Goal: Task Accomplishment & Management: Manage account settings

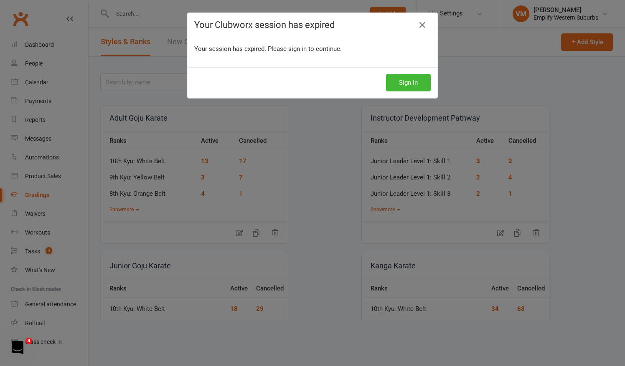
scroll to position [81, 0]
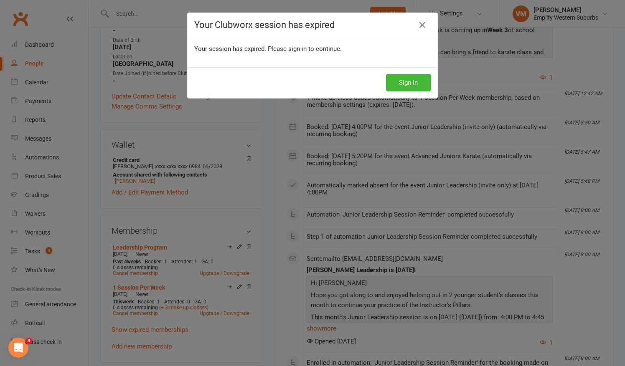
scroll to position [216, 0]
click at [405, 80] on button "Sign In" at bounding box center [408, 83] width 45 height 18
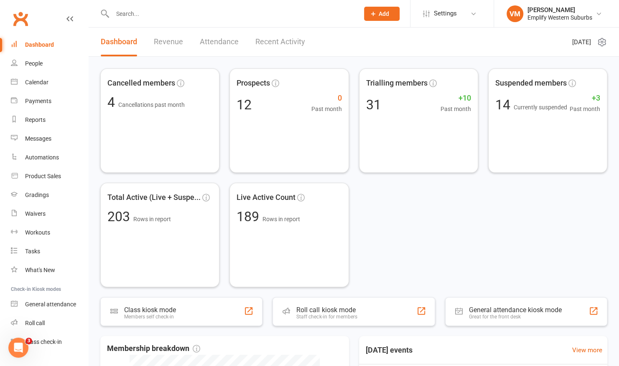
click at [143, 13] on input "text" at bounding box center [231, 14] width 243 height 12
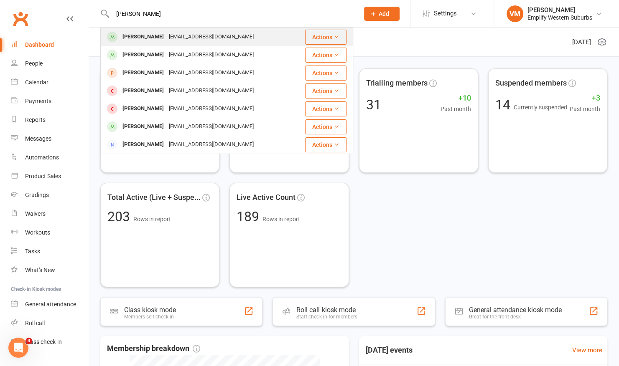
type input "cordelia"
click at [140, 36] on div "Cordelia Mortimer-Lee" at bounding box center [143, 37] width 46 height 12
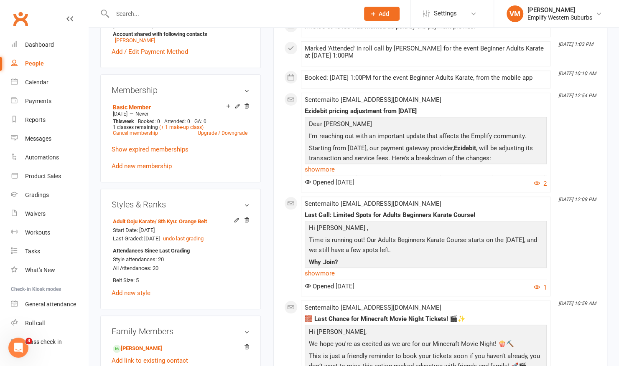
scroll to position [310, 0]
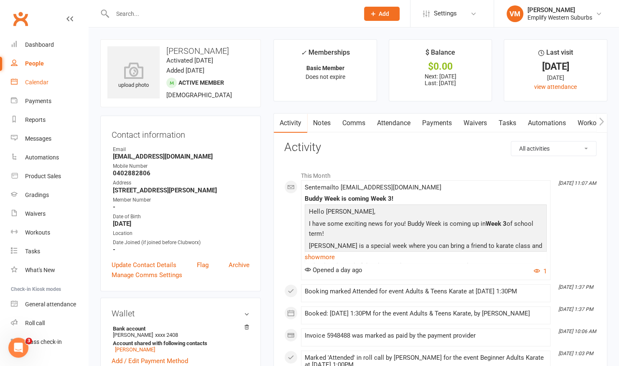
click at [44, 84] on div "Calendar" at bounding box center [36, 82] width 23 height 7
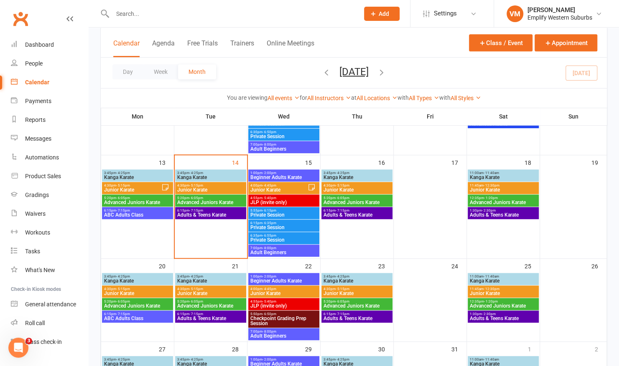
scroll to position [233, 0]
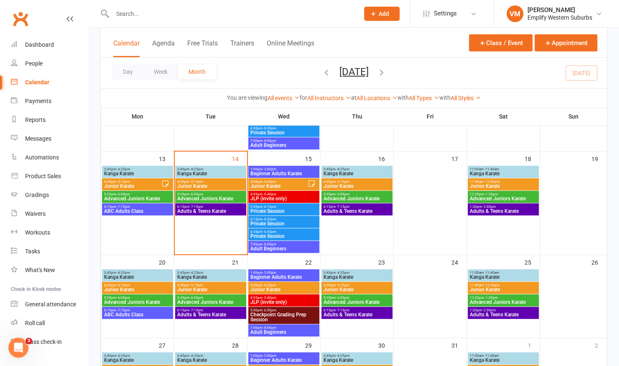
click at [192, 172] on span "Kanga Karate" at bounding box center [211, 173] width 68 height 5
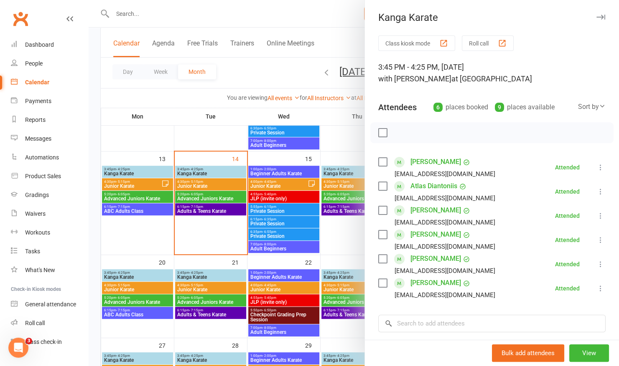
click at [497, 40] on div "button" at bounding box center [501, 43] width 9 height 9
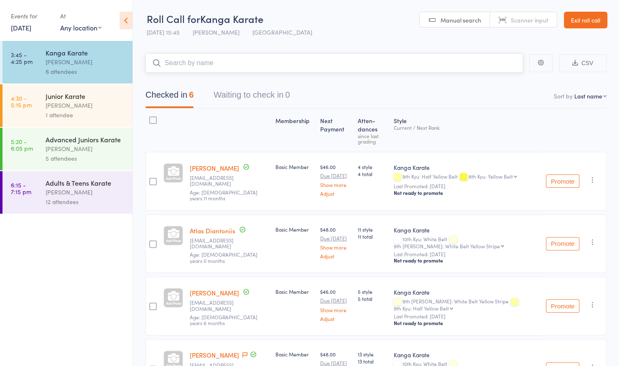
click at [309, 61] on input "search" at bounding box center [333, 62] width 377 height 19
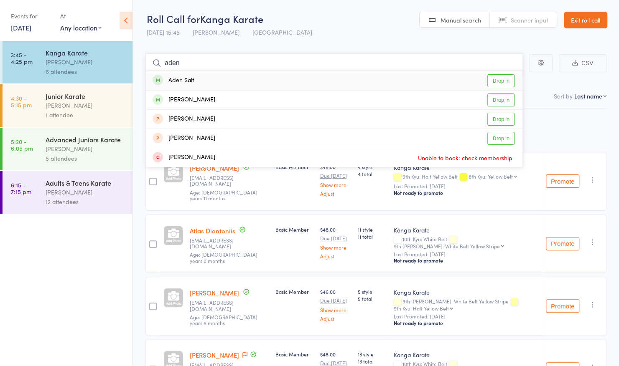
type input "aden"
click at [247, 78] on div "Aden Salt Drop in" at bounding box center [334, 80] width 376 height 19
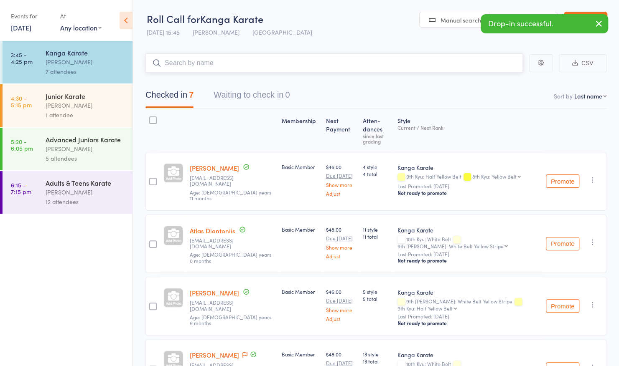
click at [272, 63] on input "search" at bounding box center [333, 62] width 377 height 19
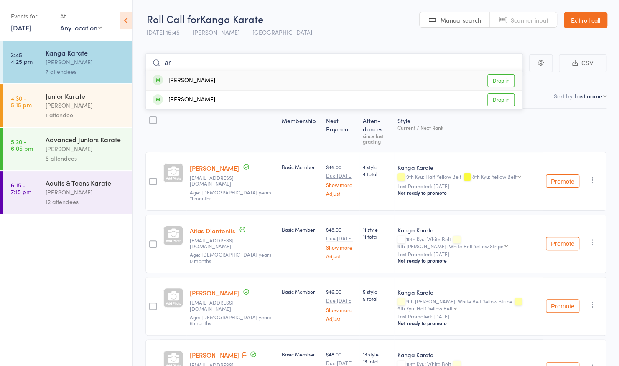
type input "a"
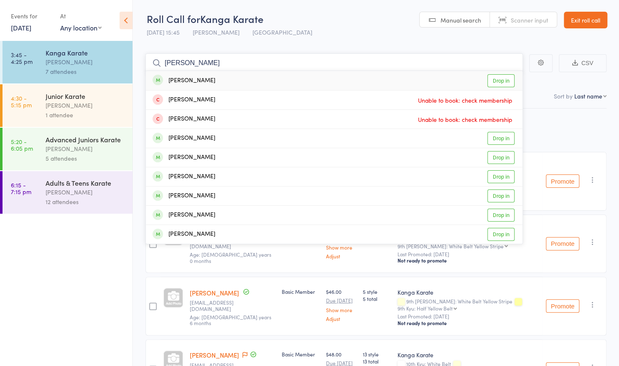
click at [230, 65] on input "mortimer" at bounding box center [333, 62] width 377 height 19
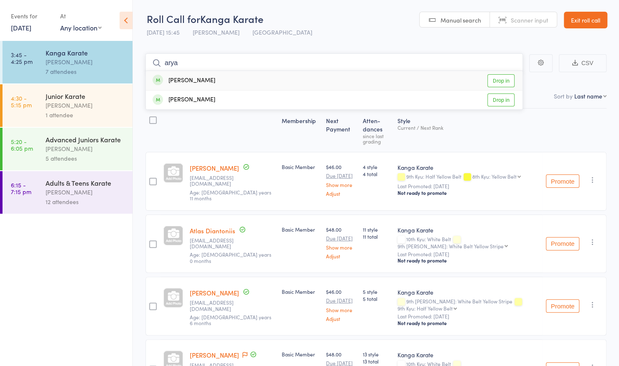
type input "arya"
click at [221, 79] on div "Arya Lee Drop in" at bounding box center [334, 80] width 376 height 19
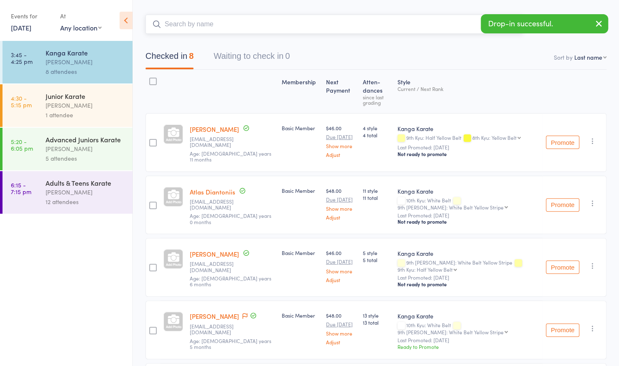
scroll to position [39, 0]
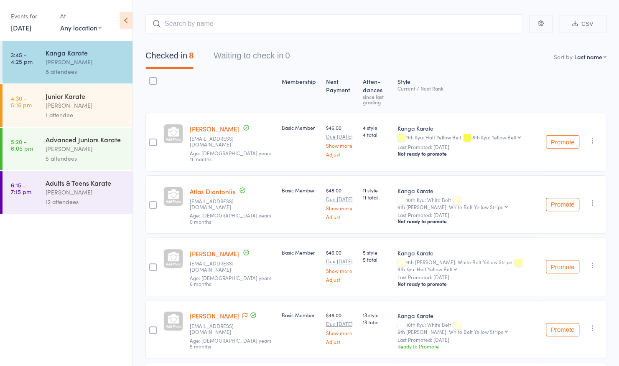
click at [388, 46] on div "Checked in 8 Waiting to check in 0" at bounding box center [375, 51] width 461 height 36
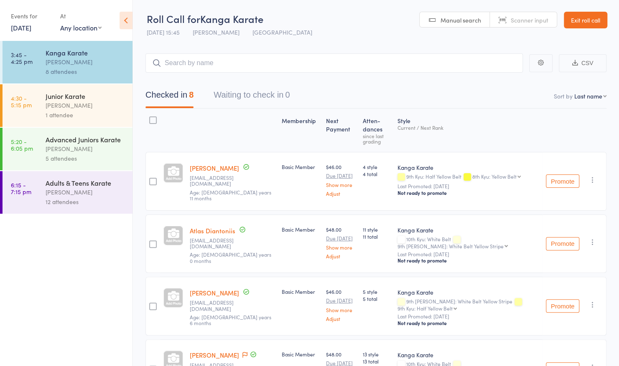
click at [595, 16] on link "Exit roll call" at bounding box center [584, 20] width 43 height 17
click at [594, 23] on link "Exit roll call" at bounding box center [584, 20] width 43 height 17
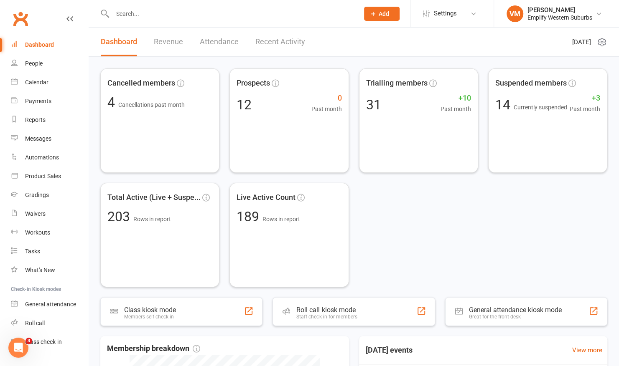
click at [148, 14] on input "text" at bounding box center [231, 14] width 243 height 12
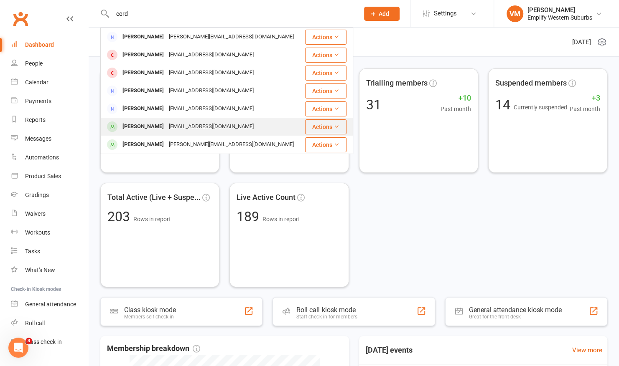
type input "cord"
click at [134, 124] on div "[PERSON_NAME]" at bounding box center [143, 127] width 46 height 12
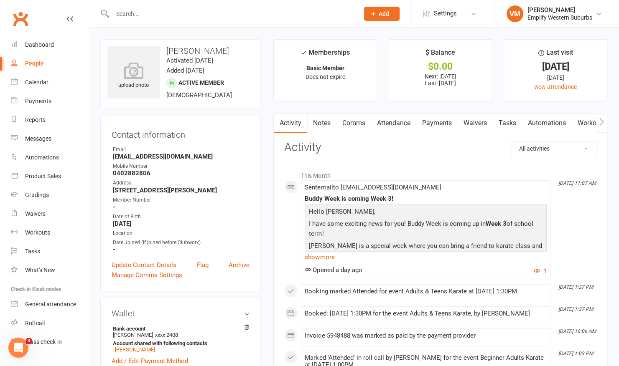
scroll to position [233, 0]
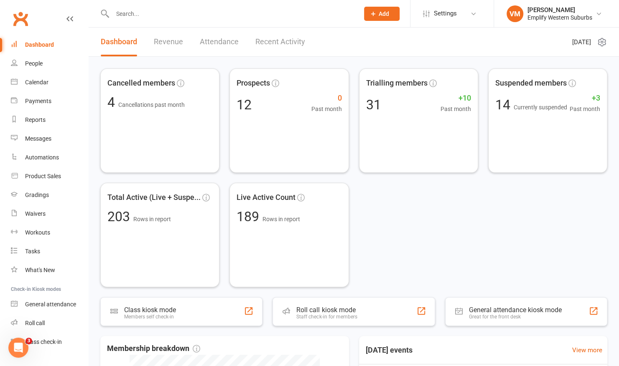
click at [208, 17] on input "text" at bounding box center [231, 14] width 243 height 12
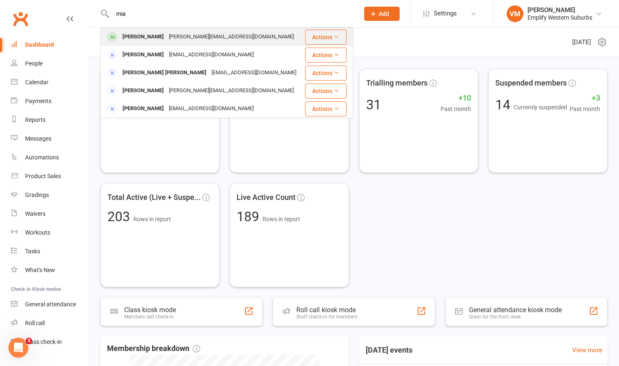
type input "mia"
click at [191, 31] on div "[PERSON_NAME][EMAIL_ADDRESS][DOMAIN_NAME]" at bounding box center [231, 37] width 130 height 12
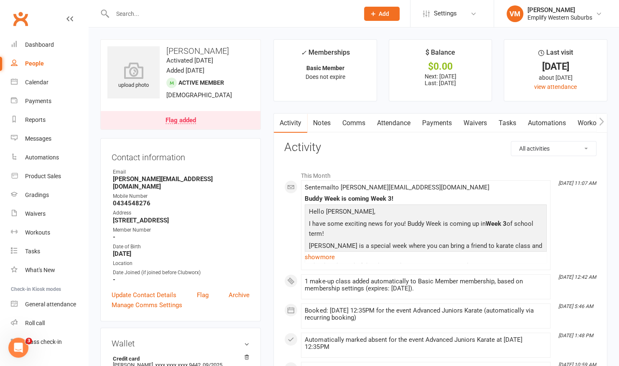
click at [159, 13] on input "text" at bounding box center [231, 14] width 243 height 12
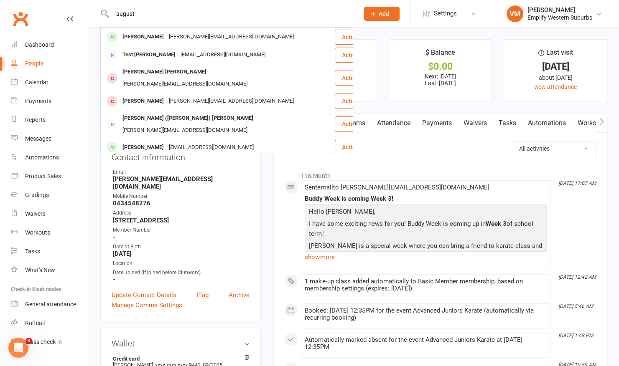
type input "august"
click at [259, 192] on div "Contact information Owner Email [PERSON_NAME][EMAIL_ADDRESS][DOMAIN_NAME] Mobil…" at bounding box center [180, 229] width 160 height 183
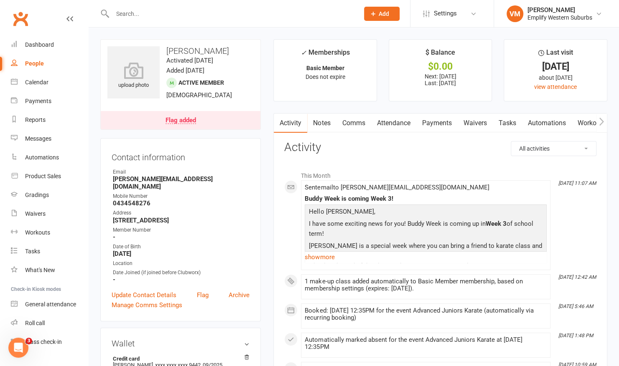
click at [226, 17] on input "text" at bounding box center [231, 14] width 243 height 12
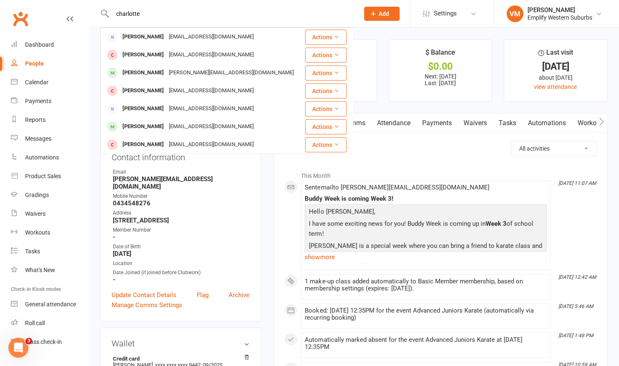
type input "charlotte"
click at [379, 51] on ul "✓ Memberships Basic Member Does not expire $ Balance $0.00 Next: [DATE] Last: […" at bounding box center [440, 70] width 334 height 62
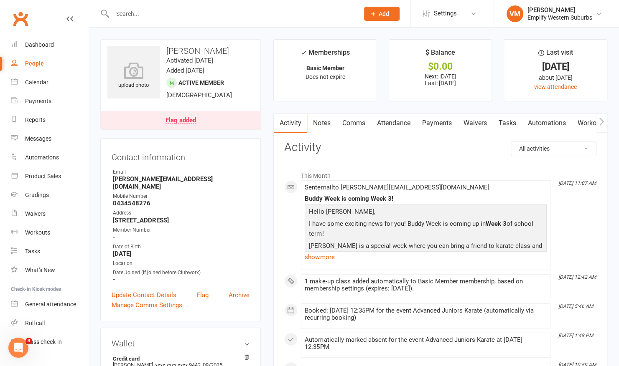
click at [54, 43] on link "Dashboard" at bounding box center [49, 44] width 77 height 19
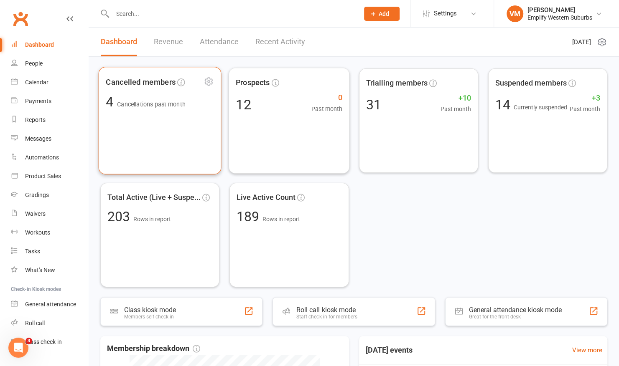
click at [166, 131] on div "Cancelled members 4 Cancellations past month" at bounding box center [160, 121] width 123 height 108
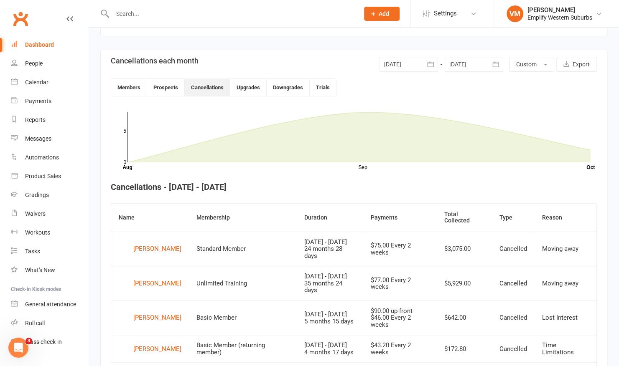
scroll to position [178, 0]
click at [402, 59] on div at bounding box center [408, 64] width 58 height 15
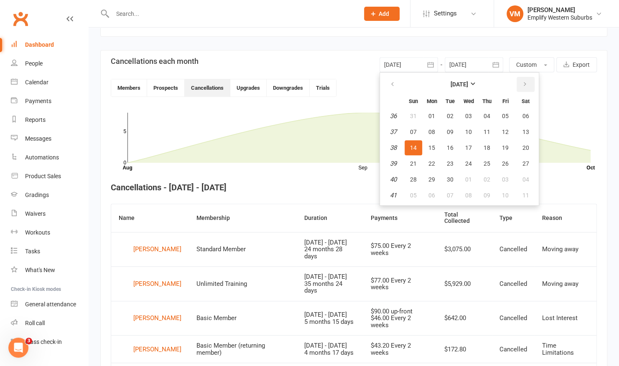
click at [523, 83] on icon "button" at bounding box center [525, 84] width 6 height 7
click at [447, 145] on span "14" at bounding box center [449, 148] width 7 height 7
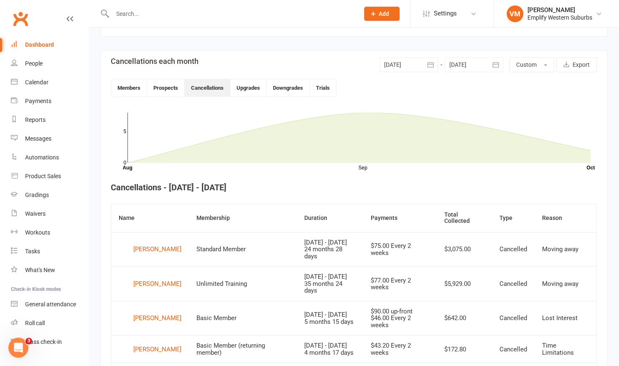
scroll to position [114, 0]
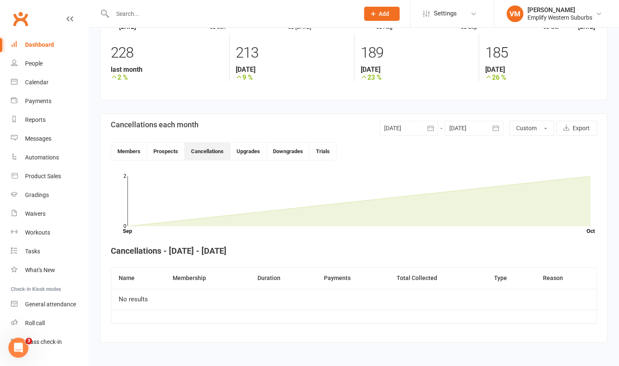
click at [418, 124] on div at bounding box center [408, 128] width 58 height 15
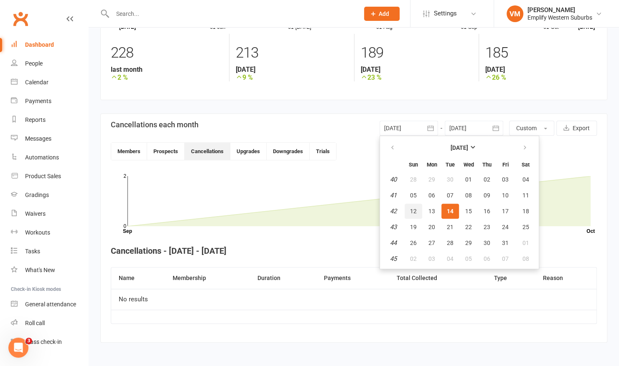
click at [415, 208] on span "12" at bounding box center [413, 211] width 7 height 7
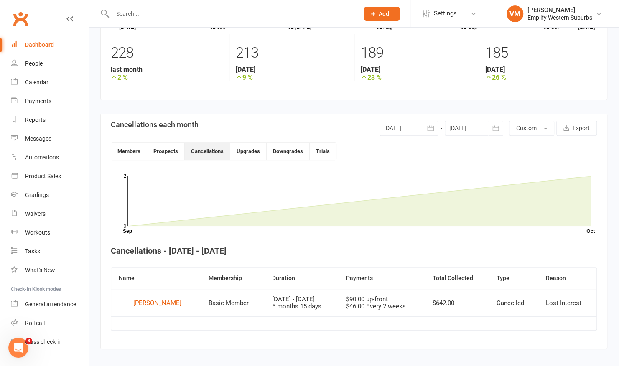
click at [421, 131] on div at bounding box center [408, 128] width 58 height 15
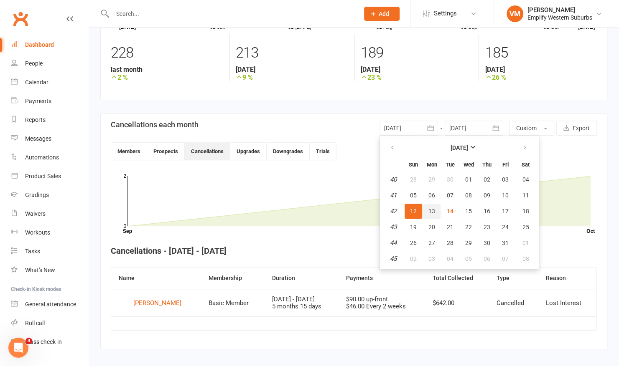
click at [434, 208] on span "13" at bounding box center [431, 211] width 7 height 7
type input "[DATE]"
